Goal: Use online tool/utility: Utilize a website feature to perform a specific function

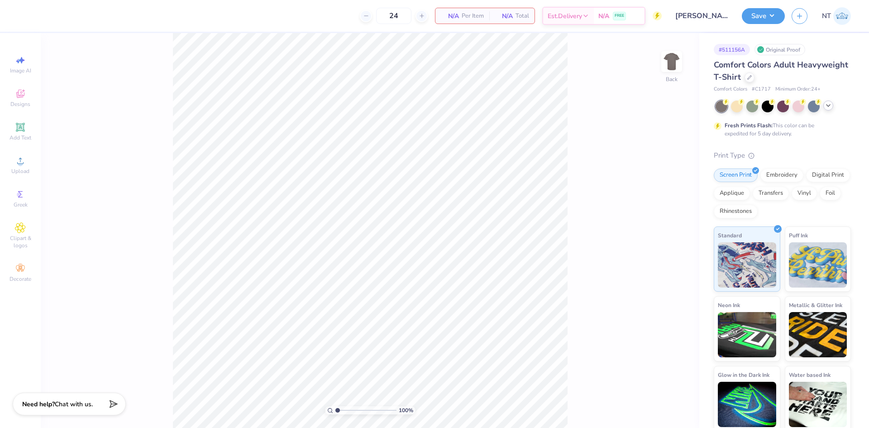
click at [827, 109] on div at bounding box center [828, 105] width 10 height 10
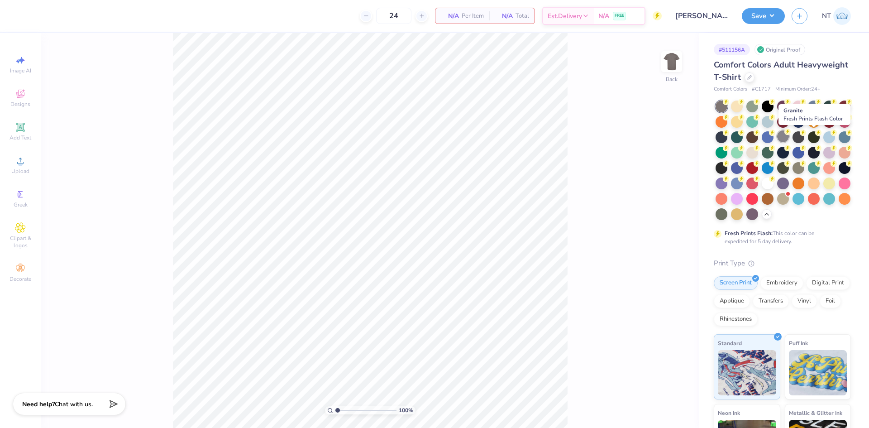
click at [789, 136] on div at bounding box center [783, 136] width 12 height 12
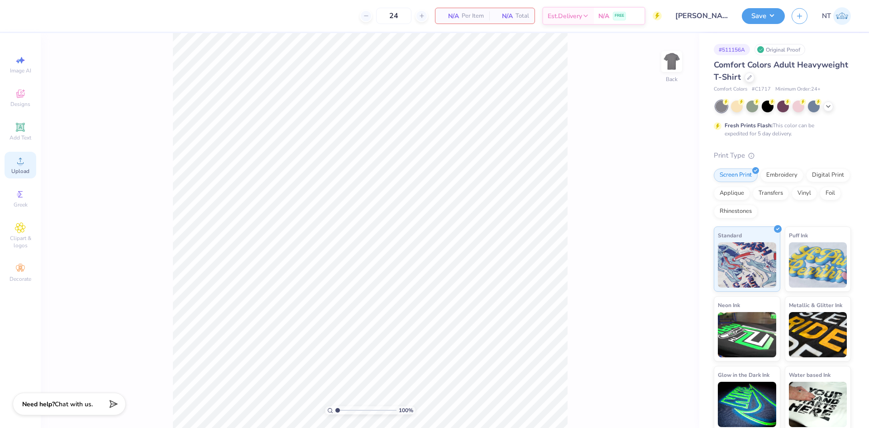
click at [29, 167] on span "Upload" at bounding box center [20, 170] width 18 height 7
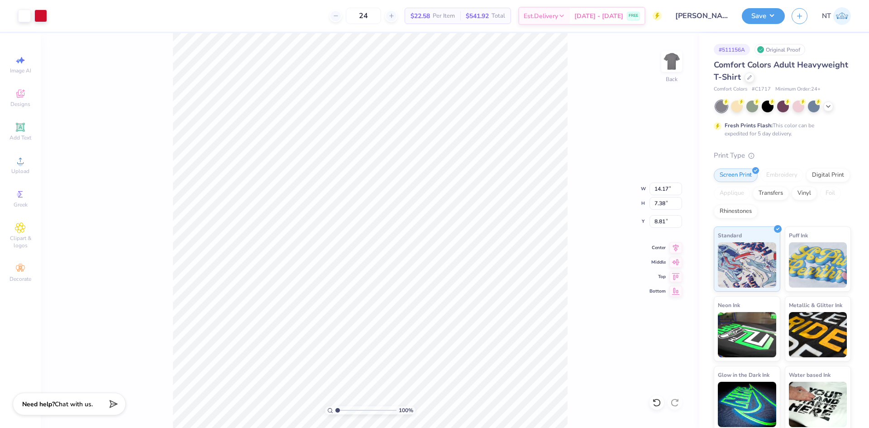
type input "7.80"
type input "4.06"
type input "12.13"
type input "3.00"
click at [655, 188] on input "7.80" at bounding box center [666, 188] width 33 height 13
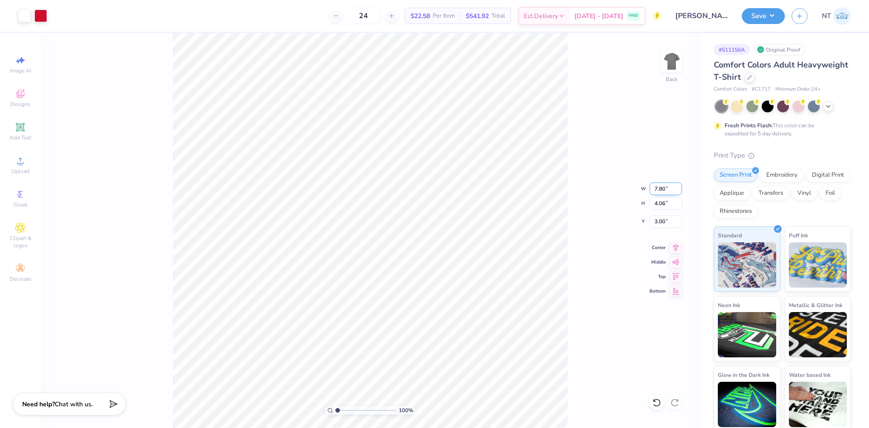
click at [655, 188] on input "7.80" at bounding box center [666, 188] width 33 height 13
type input "7.00"
type input "3.64"
type input "3.21"
type input "3.00"
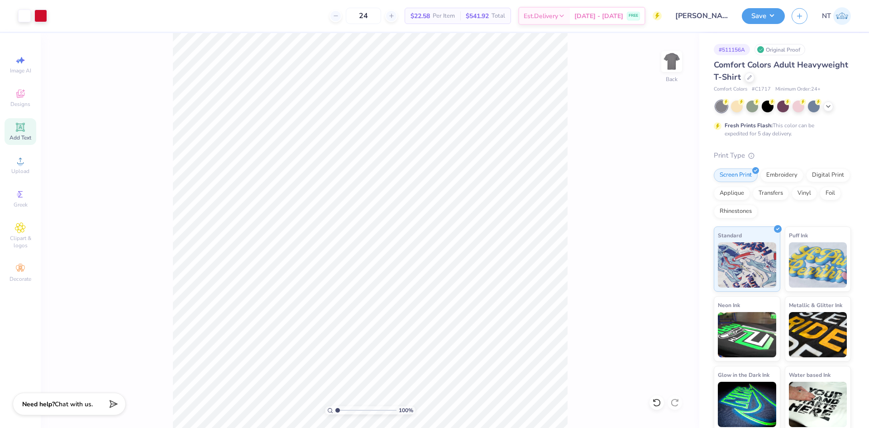
click at [25, 129] on icon at bounding box center [20, 127] width 11 height 11
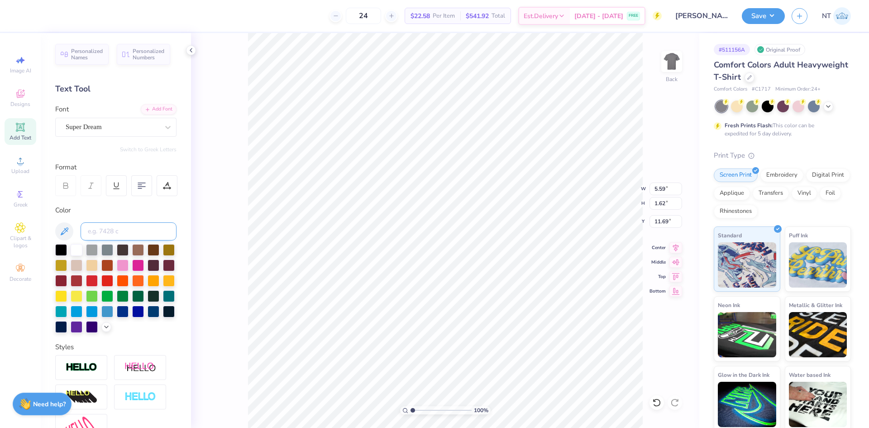
click at [129, 227] on input at bounding box center [129, 231] width 96 height 18
type input "186"
type input "3.45"
type input "1.00"
type input "12.31"
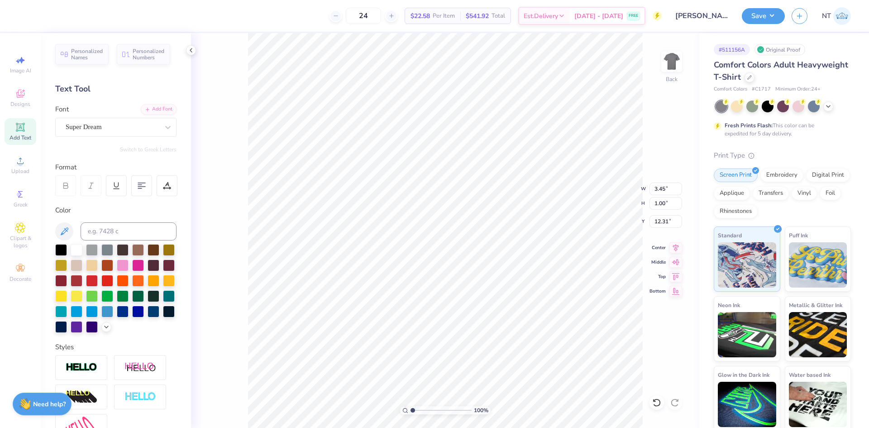
type input "8.68"
type textarea "pre-nursing association"
type textarea "p"
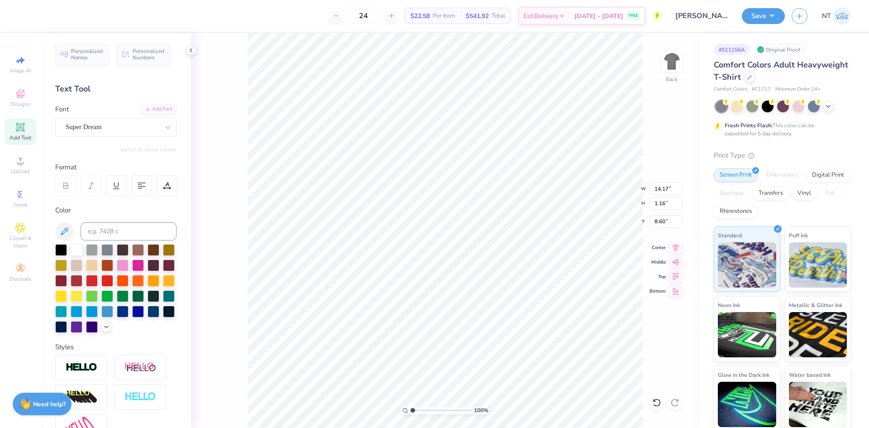
type textarea "PRE-NURSING ASSOCIATION"
type input "0.81"
type input "8.78"
type input "1.6491337272538"
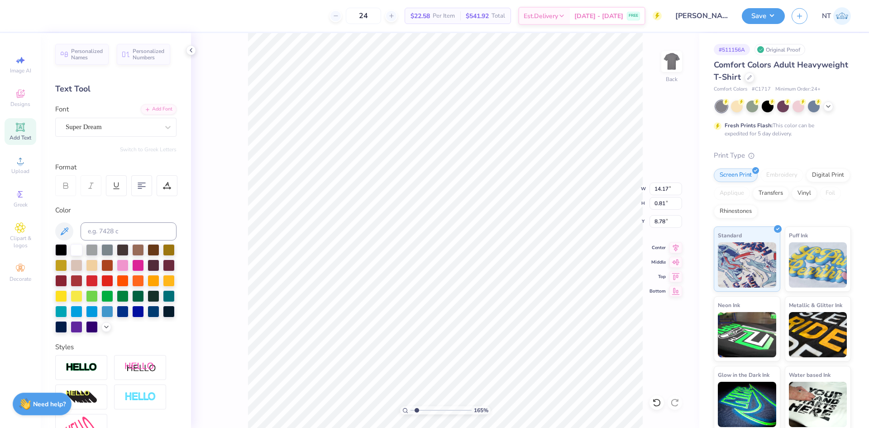
type input "7.72"
type input "0.44"
type input "9.15"
type input "1.6491337272538"
type input "7.37"
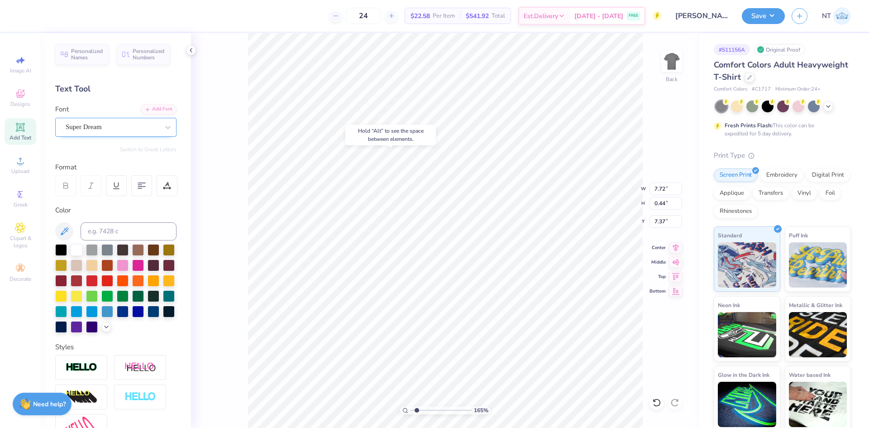
click at [109, 130] on div "Super Dream" at bounding box center [112, 127] width 95 height 14
type input "1.6491337272538"
type input "VARS"
type input "1.6491337272538"
type input "VARS"
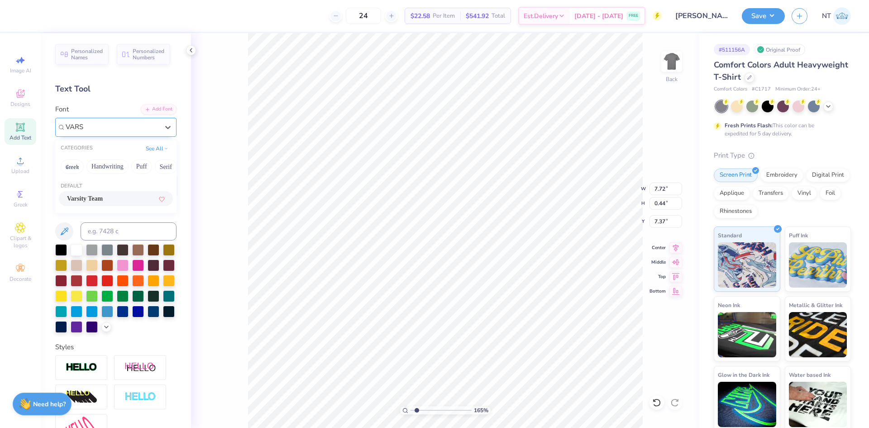
type input "1.6491337272538"
type input "7.29"
type input "0.42"
type input "7.38"
type input "1.6491337272538"
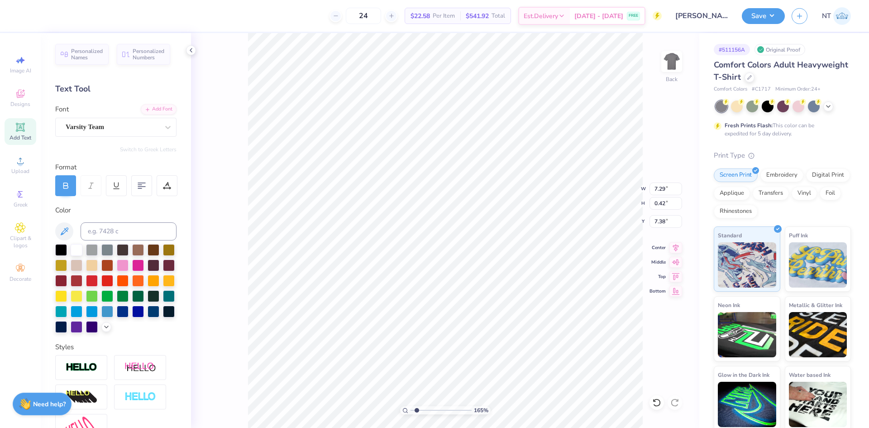
type input "7.06"
click at [128, 134] on div "Varsity Team" at bounding box center [112, 127] width 95 height 14
type input "1.6491337272538"
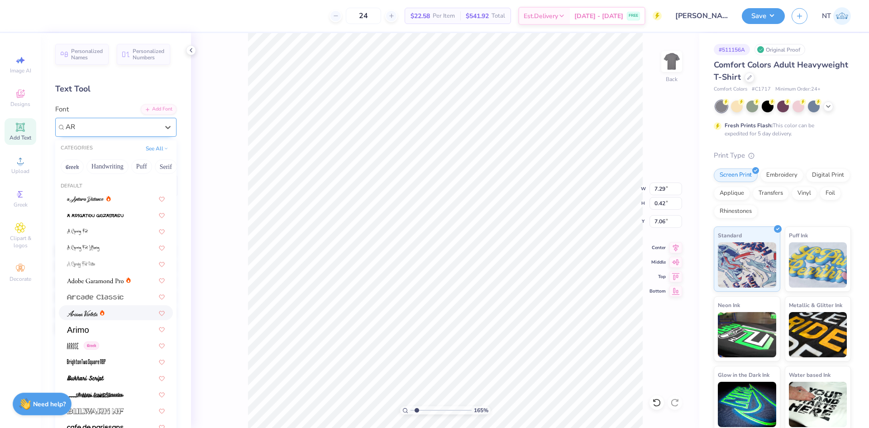
type input "A"
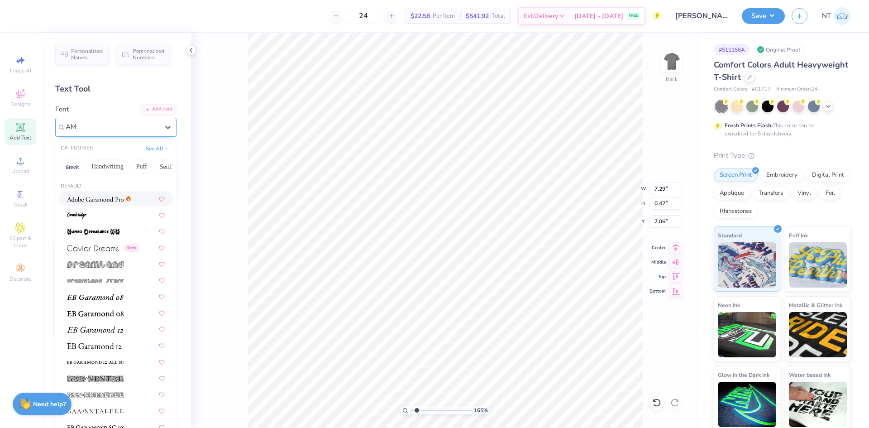
type input "A"
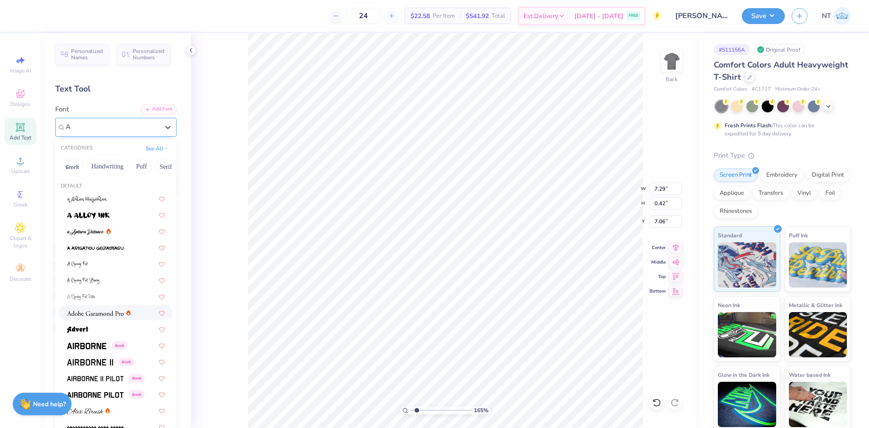
type input "1.6491337272538"
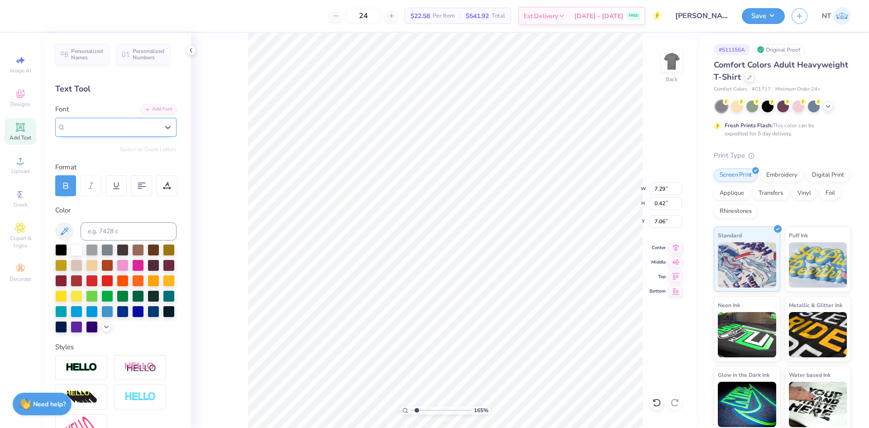
click at [134, 121] on div at bounding box center [112, 127] width 93 height 12
click at [163, 127] on icon at bounding box center [167, 127] width 9 height 9
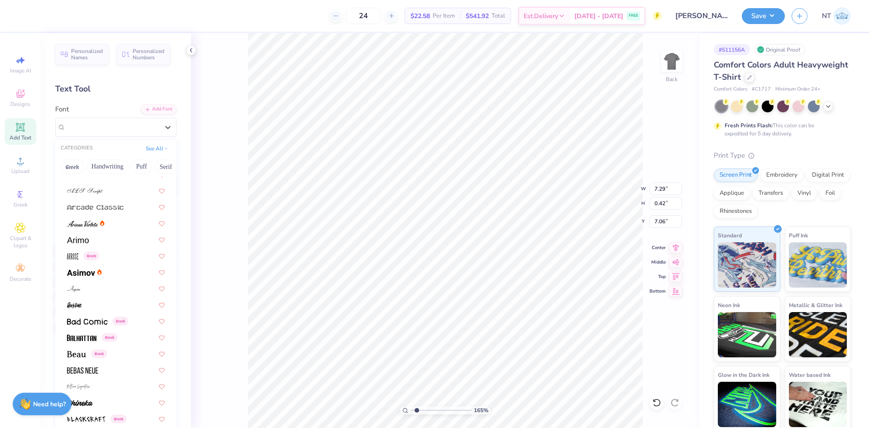
scroll to position [280, 0]
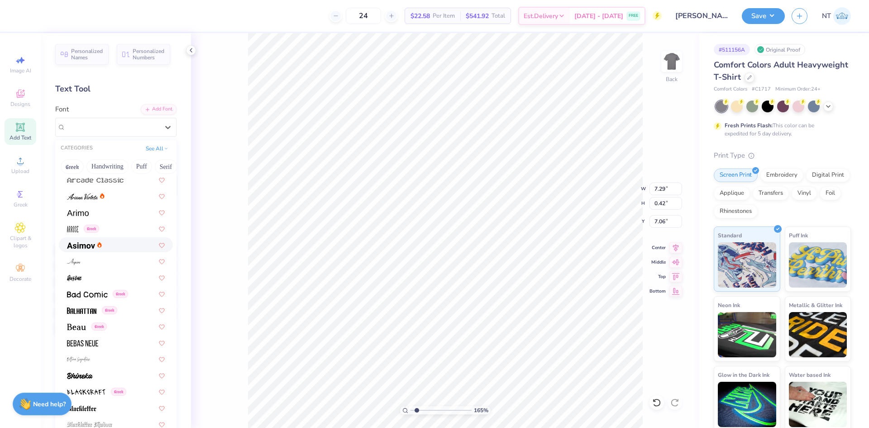
click at [110, 243] on div at bounding box center [116, 245] width 98 height 10
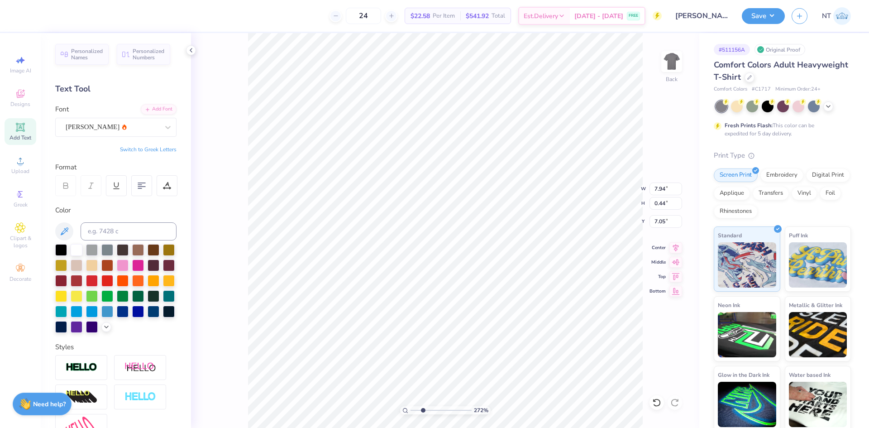
type input "2.71964205036602"
type input "6.48"
type input "0.36"
type input "7.13"
type input "2.71964205036602"
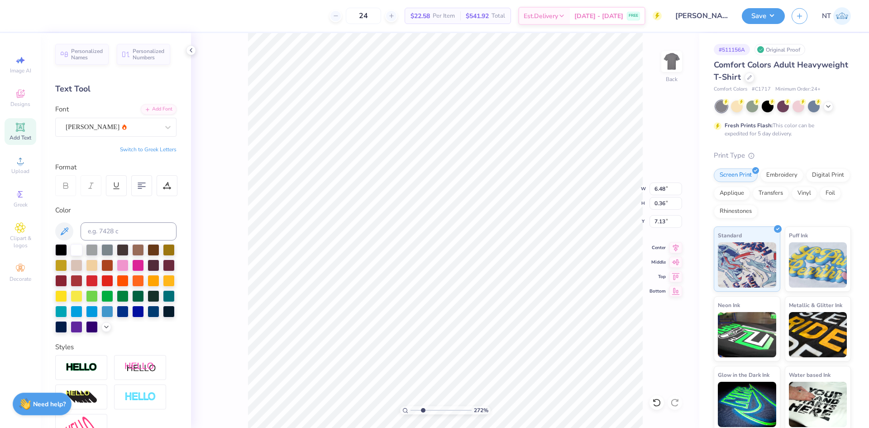
type input "7.00"
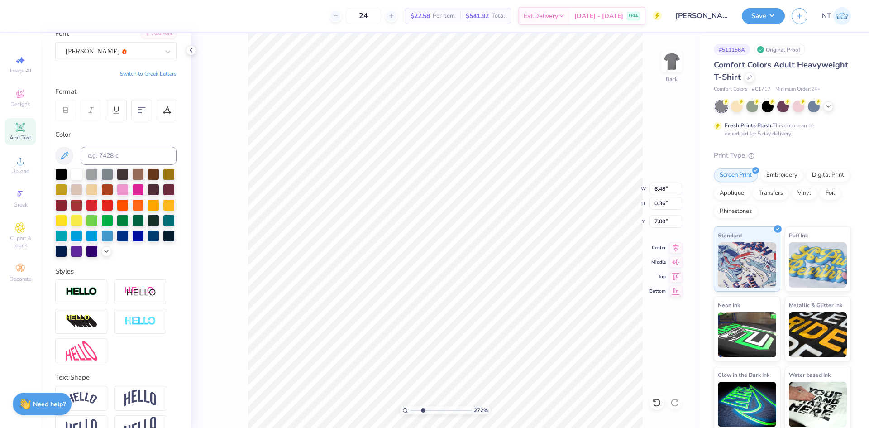
scroll to position [114, 0]
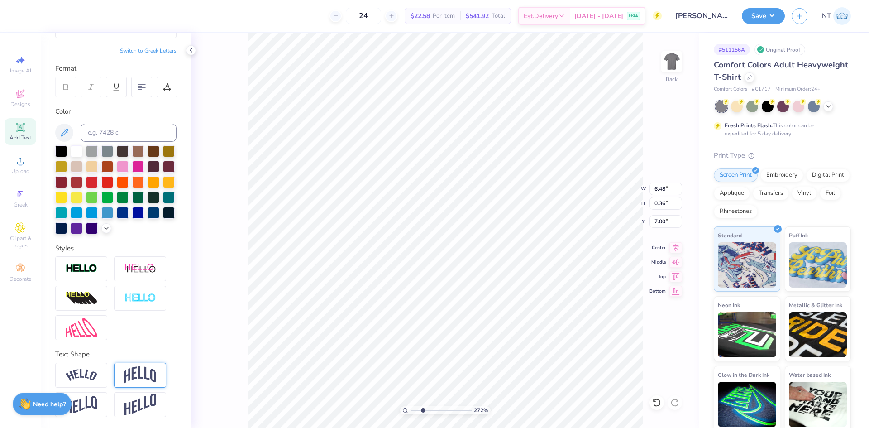
click at [140, 373] on img at bounding box center [140, 374] width 32 height 17
type input "2.71964205036602"
type input "1.69"
type input "6.34"
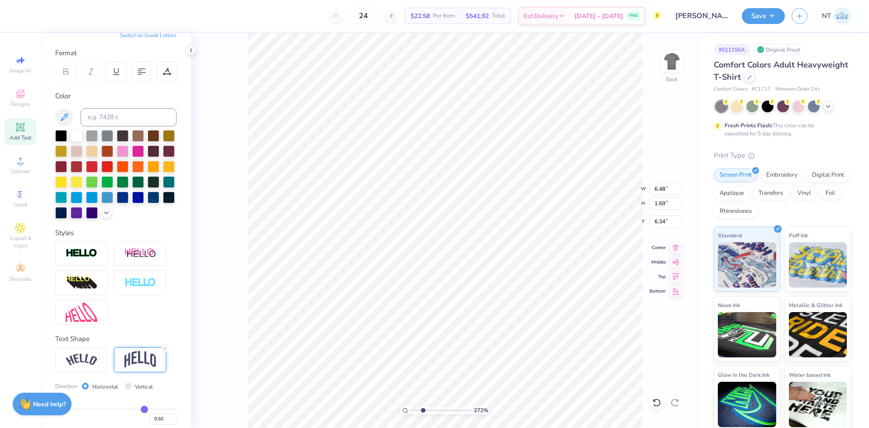
scroll to position [167, 0]
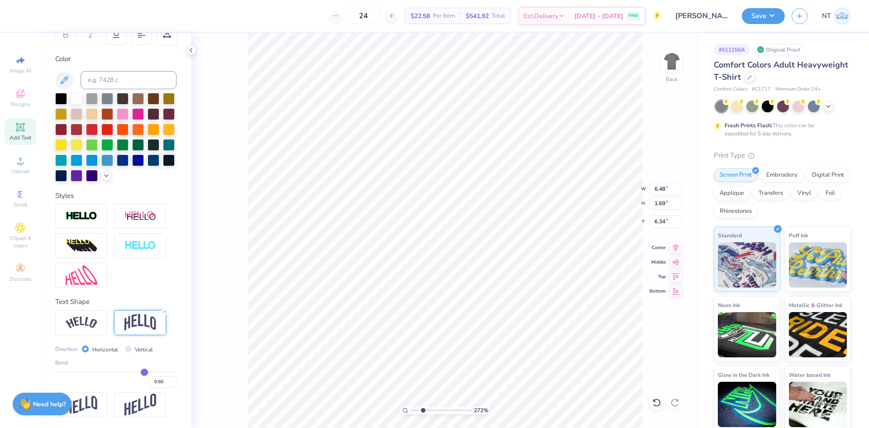
type input "0.47"
type input "0.46"
type input "0.43"
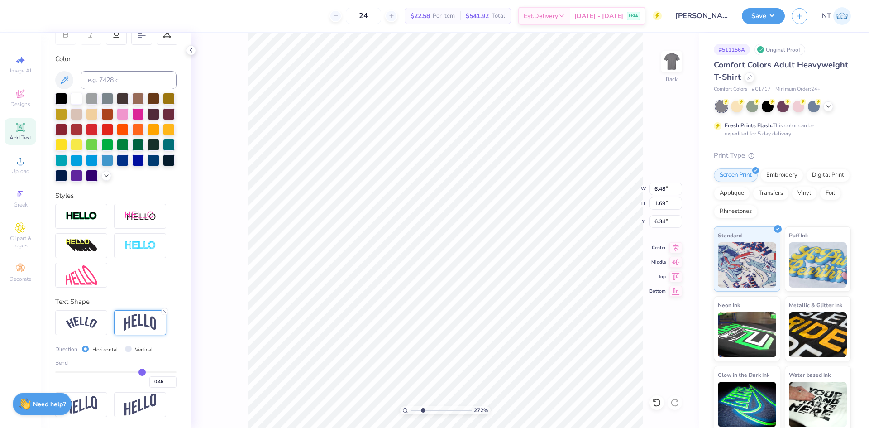
type input "0.43"
type input "0.4"
type input "0.40"
type input "0.38"
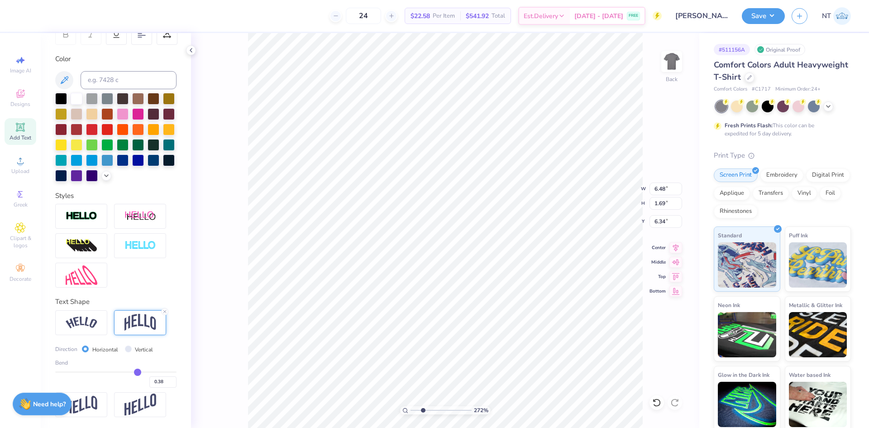
type input "0.34"
type input "0.3"
type input "0.30"
type input "0.27"
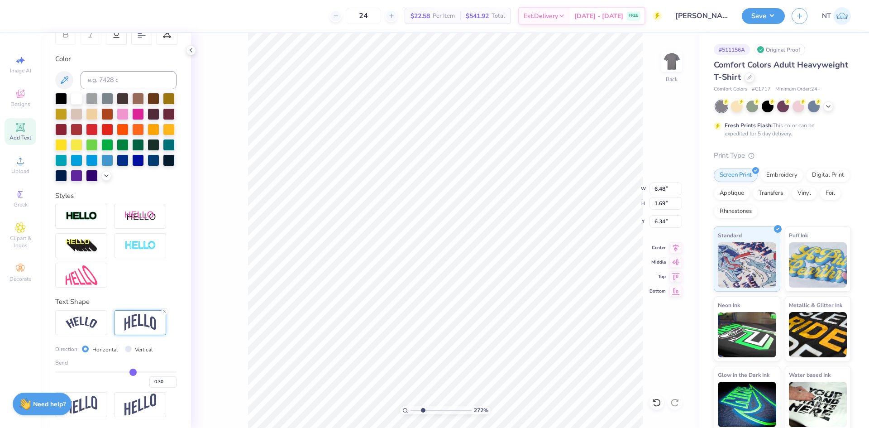
type input "0.27"
type input "0.25"
type input "0.23"
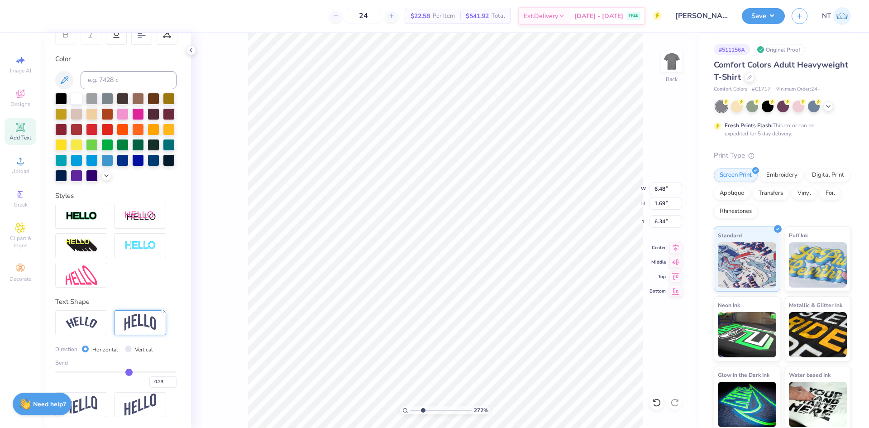
type input "0.22"
drag, startPoint x: 137, startPoint y: 372, endPoint x: 124, endPoint y: 375, distance: 13.0
type input "0.22"
click at [124, 373] on input "range" at bounding box center [115, 371] width 121 height 1
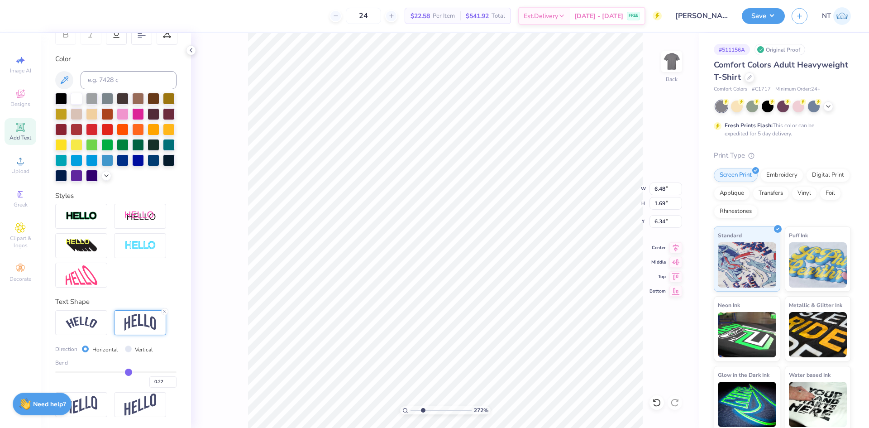
type input "2.71964205036602"
type input "0.92"
type input "6.72"
type input "0.23"
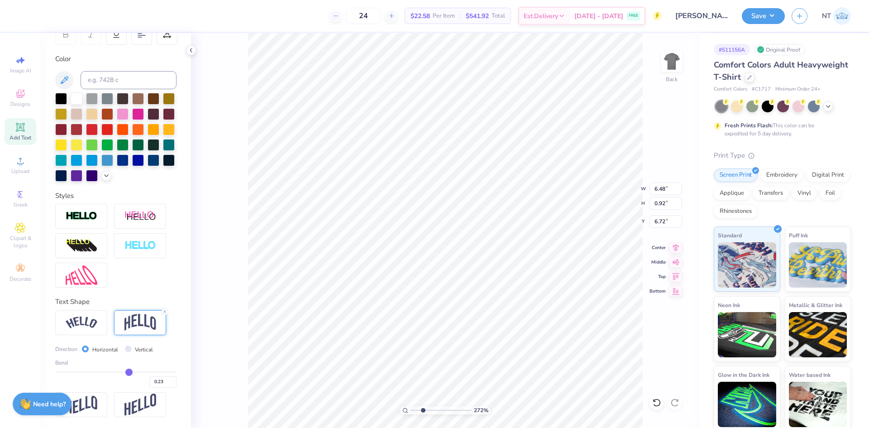
type input "0.22"
type input "0.2"
type input "0.20"
type input "0.18"
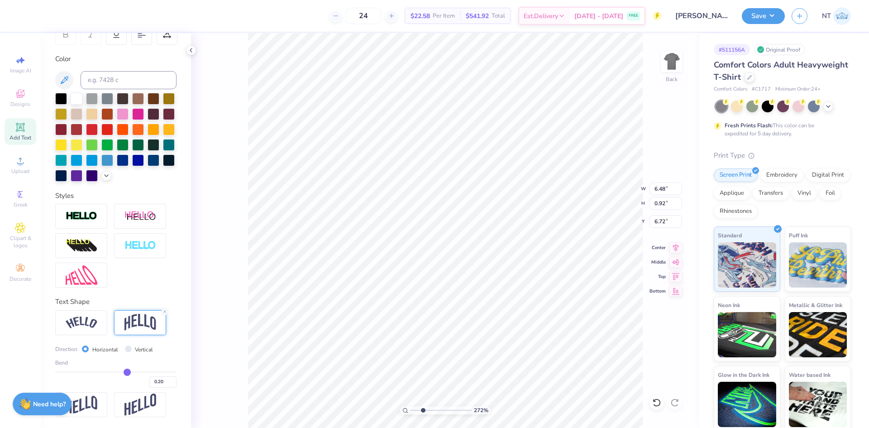
type input "0.18"
type input "0.17"
click at [122, 371] on input "range" at bounding box center [115, 371] width 121 height 1
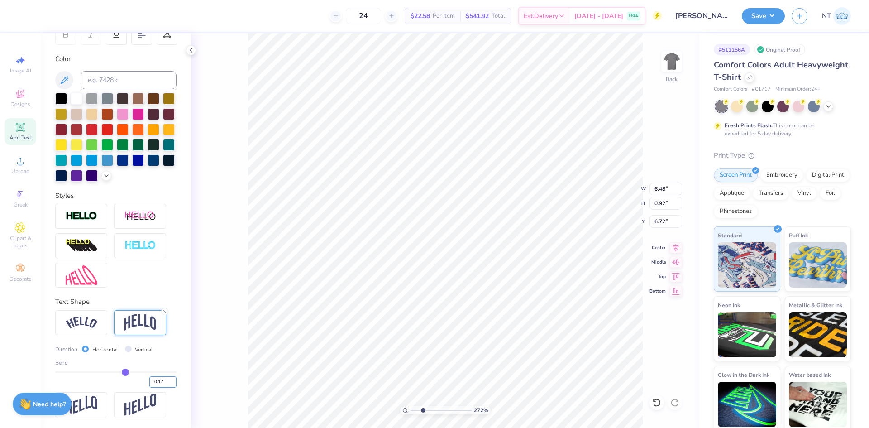
type input "2.71964205036602"
type input "0.79"
type input "6.79"
type input "0.16"
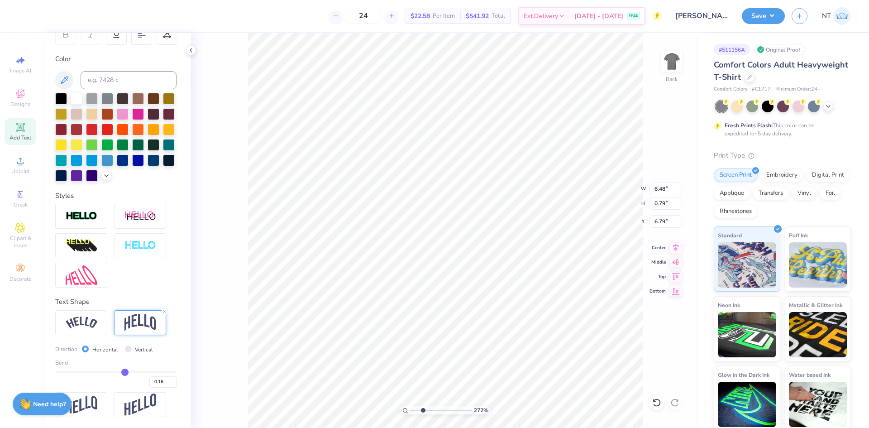
type input "0.15"
type input "0.14"
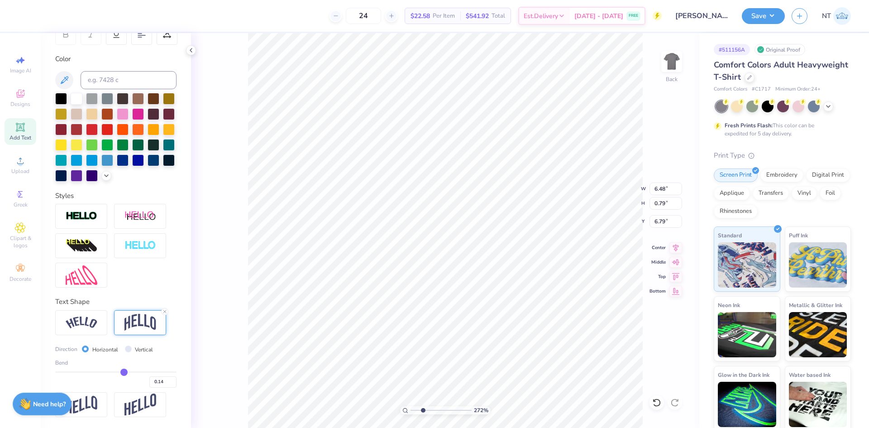
click at [120, 371] on input "range" at bounding box center [115, 371] width 121 height 1
type input "2.71964205036602"
type input "0.71"
type input "6.83"
click at [153, 380] on input "0.14" at bounding box center [162, 381] width 27 height 11
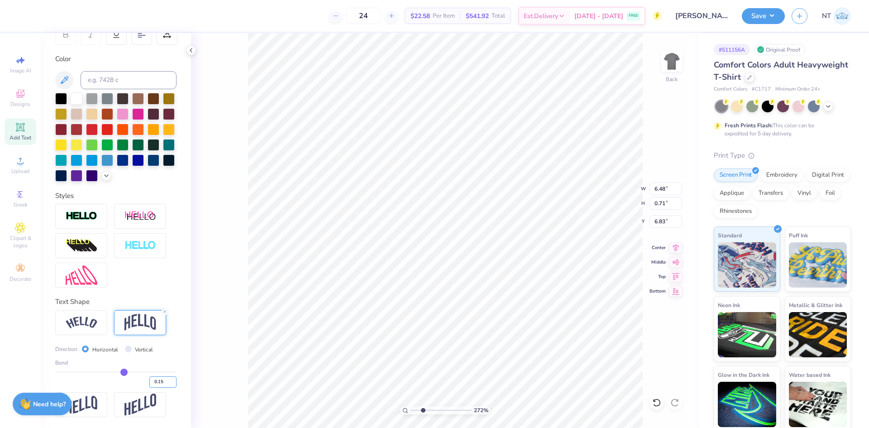
scroll to position [91, 0]
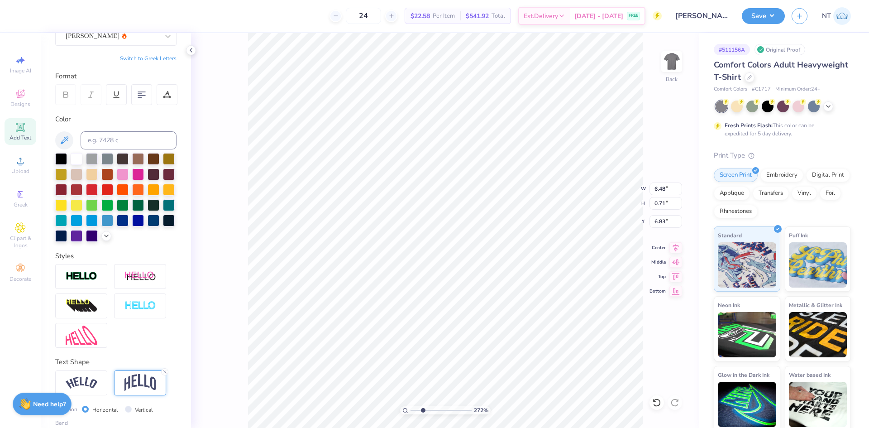
type input "0.15"
type input "2.71964205036602"
type input "0.15"
type input "2.71964205036602"
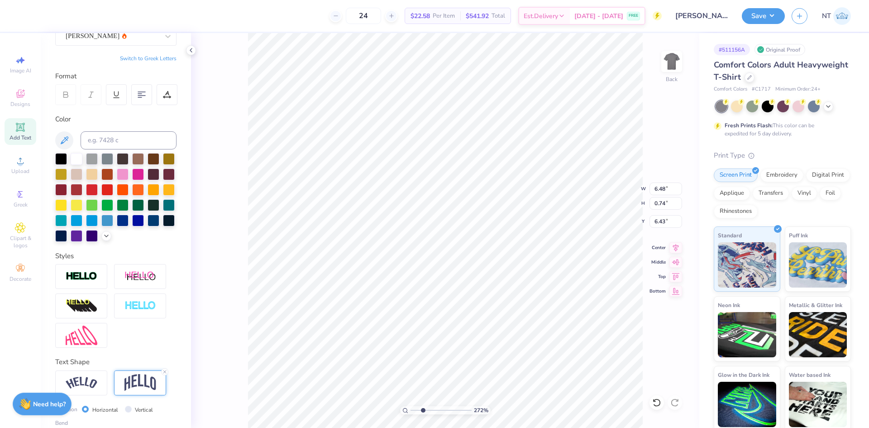
type input "6.53"
type input "2.71964205036602"
type input "7.00"
type input "0.80"
type input "2.71964205036602"
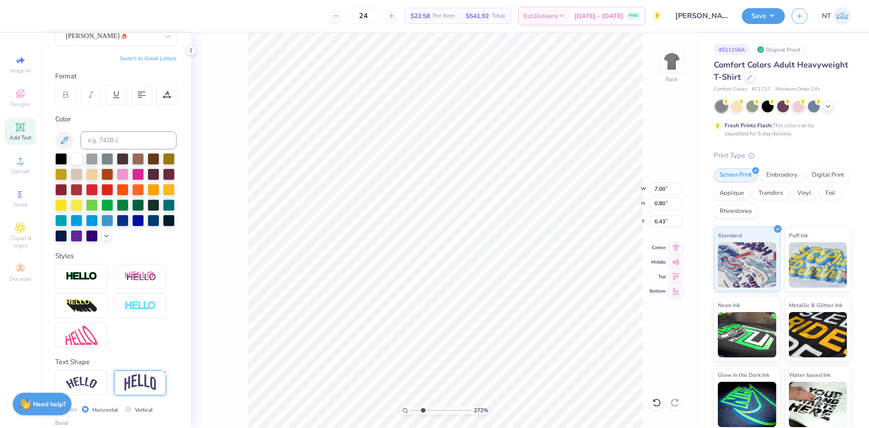
type input "6.69"
type input "0.76"
type input "6.47"
click at [675, 246] on icon at bounding box center [676, 246] width 13 height 11
type input "2.71964205036602"
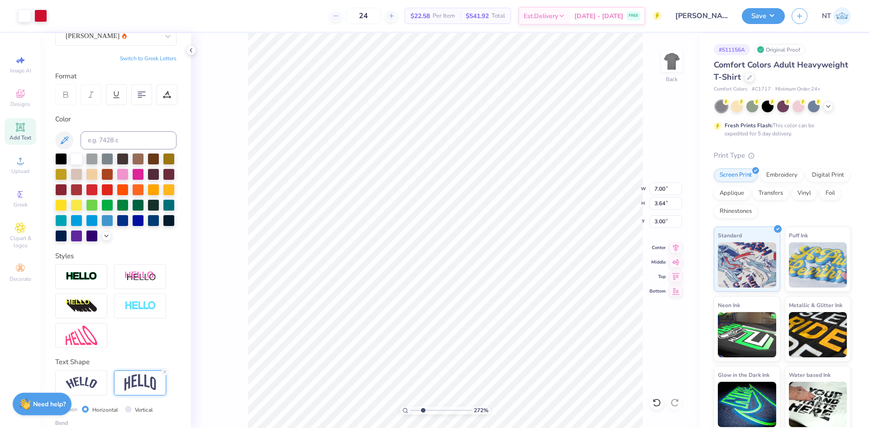
type input "6.69"
type input "0.76"
type input "6.47"
click at [680, 248] on icon at bounding box center [676, 246] width 13 height 11
type input "1.18145891733021"
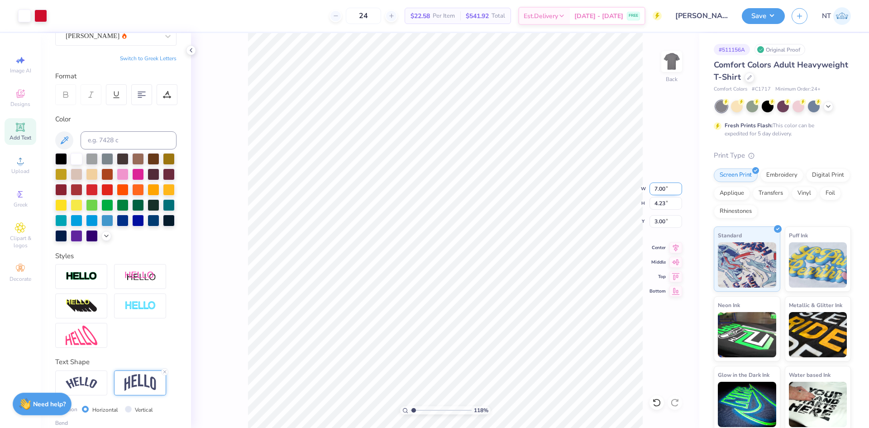
click at [659, 190] on input "7.00" at bounding box center [666, 188] width 33 height 13
type input "8"
type input "1.18145891733021"
type input "8.00"
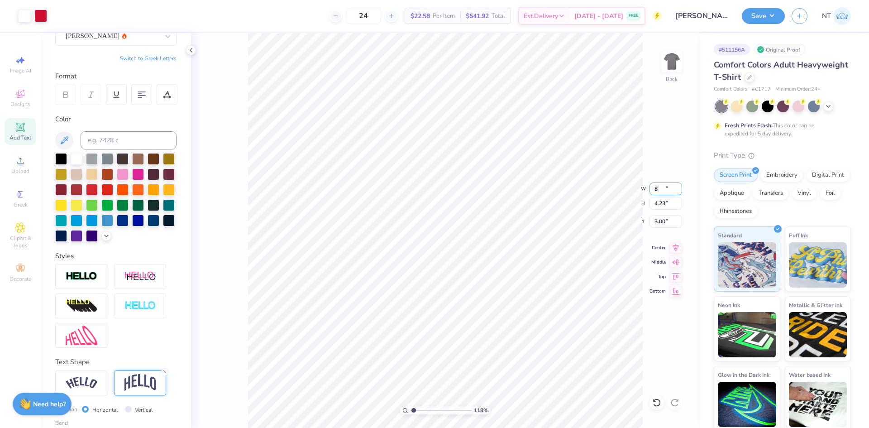
type input "4.84"
click at [659, 223] on input "2.70" at bounding box center [666, 221] width 33 height 13
type input "3"
type input "1.18145891733021"
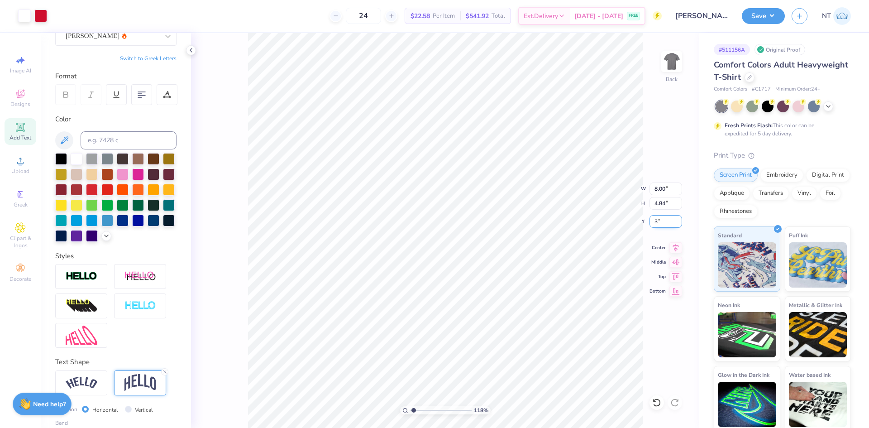
type input "3.00"
type input "1"
drag, startPoint x: 188, startPoint y: 49, endPoint x: 230, endPoint y: 55, distance: 42.5
click at [188, 49] on icon at bounding box center [190, 50] width 7 height 7
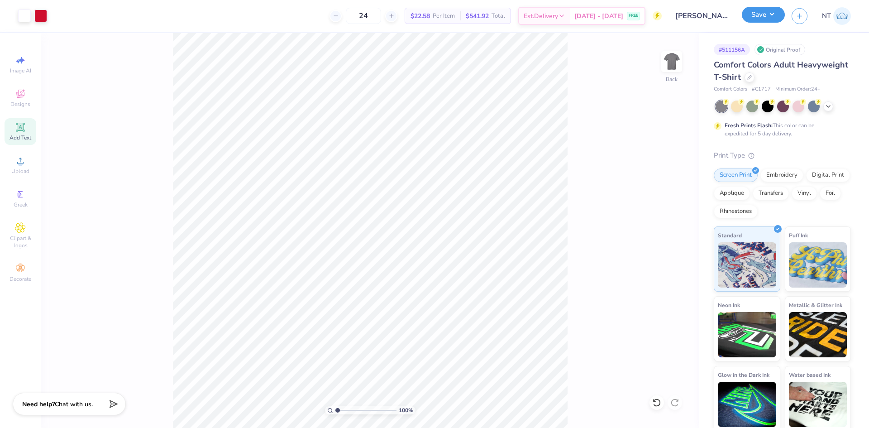
click at [774, 15] on button "Save" at bounding box center [763, 15] width 43 height 16
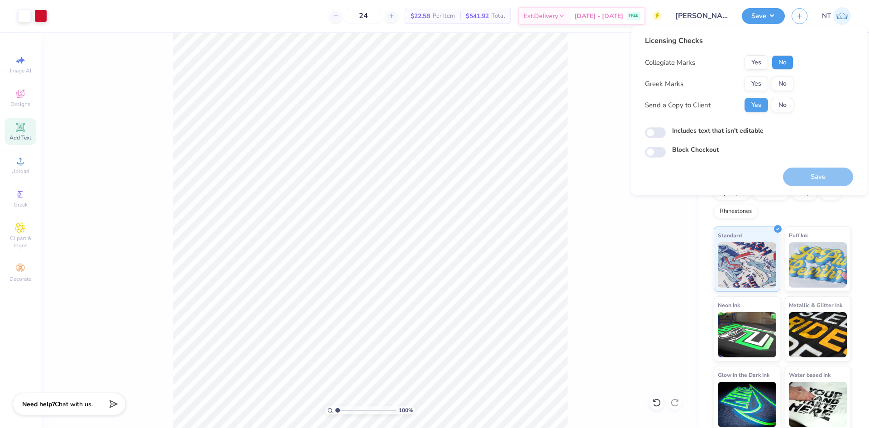
click at [775, 64] on button "No" at bounding box center [783, 62] width 22 height 14
click at [782, 79] on button "No" at bounding box center [783, 84] width 22 height 14
click at [724, 132] on label "Includes text that isn't editable" at bounding box center [717, 131] width 91 height 10
click at [666, 132] on input "Includes text that isn't editable" at bounding box center [655, 132] width 21 height 11
checkbox input "true"
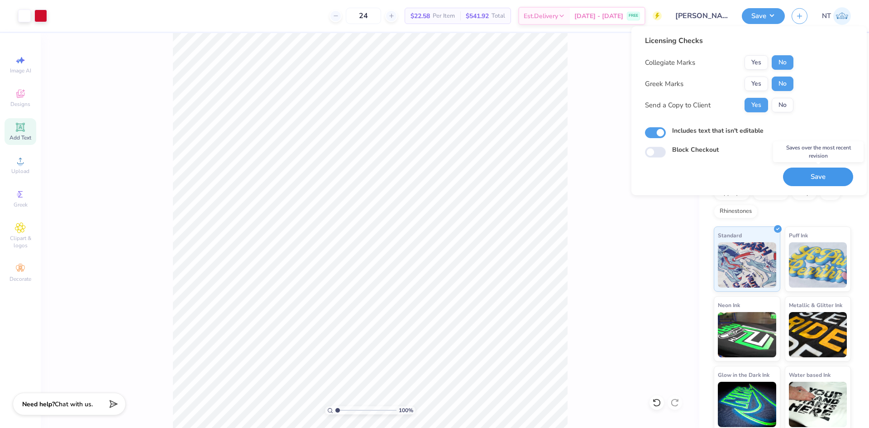
click at [821, 177] on button "Save" at bounding box center [818, 176] width 70 height 19
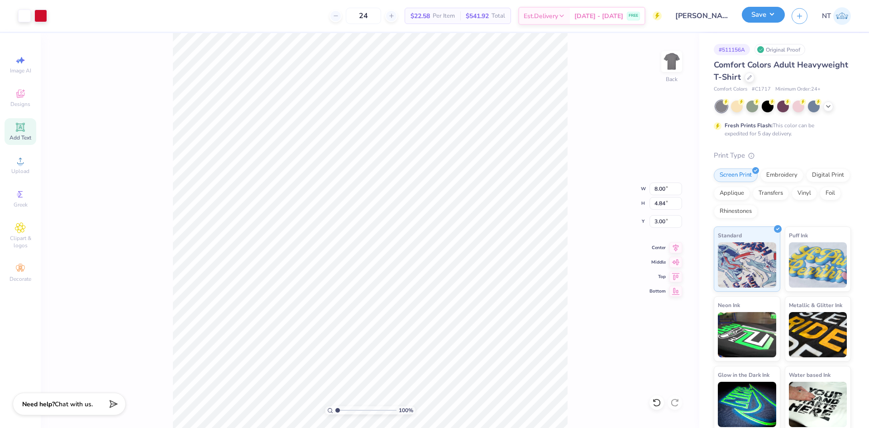
click at [769, 12] on button "Save" at bounding box center [763, 15] width 43 height 16
